Goal: Find specific page/section: Find specific page/section

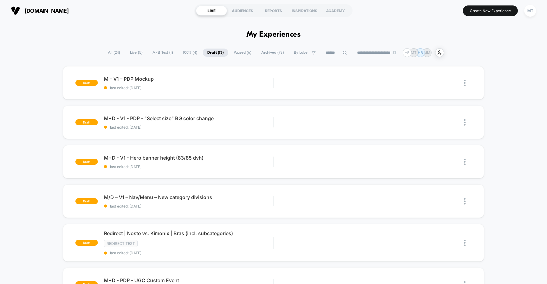
click at [156, 51] on span "A/B Test ( 1 )" at bounding box center [162, 53] width 29 height 8
